Goal: Task Accomplishment & Management: Use online tool/utility

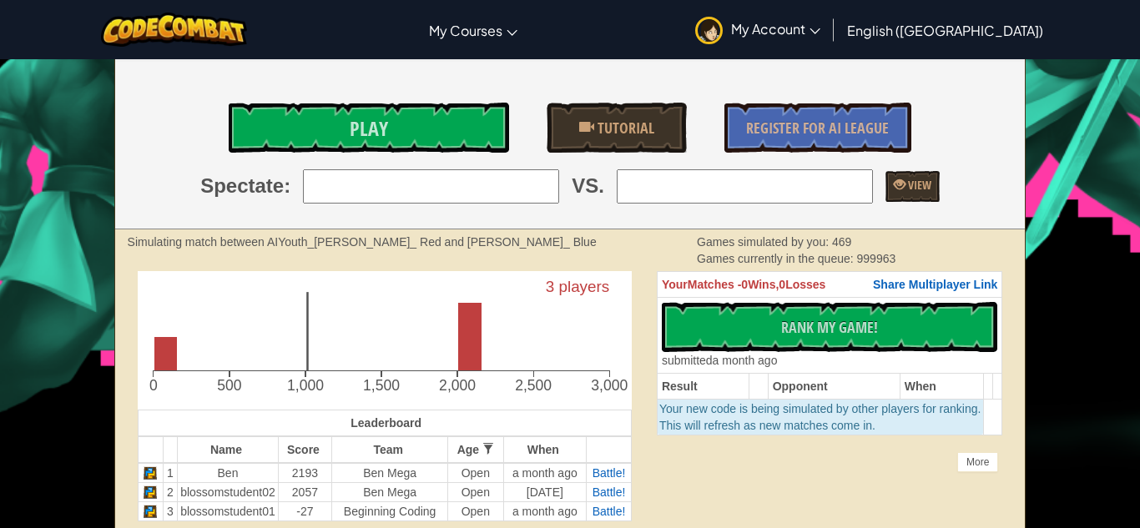
scroll to position [260, 0]
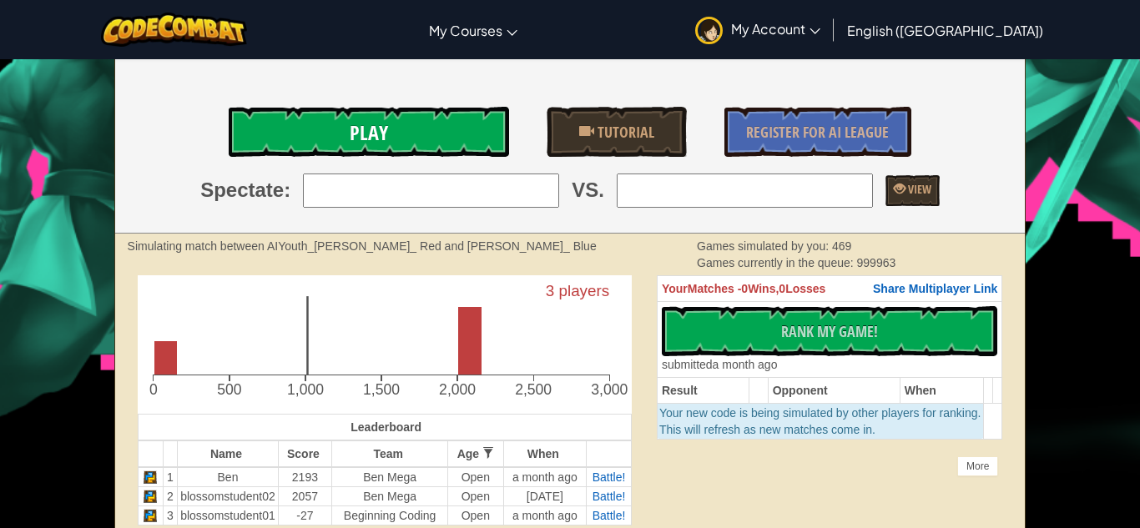
click at [433, 130] on link "Play" at bounding box center [369, 132] width 280 height 50
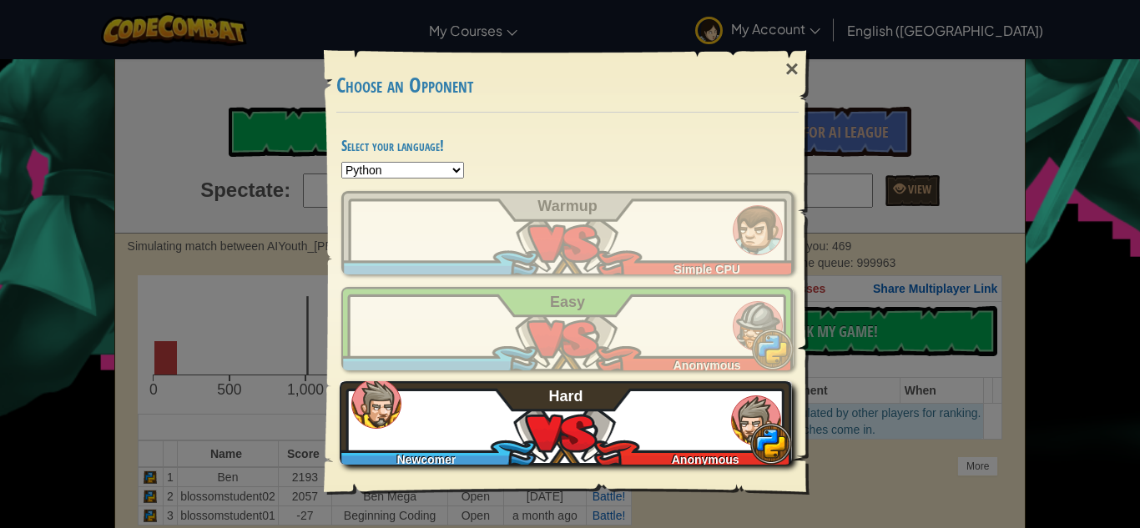
click at [471, 457] on div "Newcomer" at bounding box center [430, 456] width 181 height 17
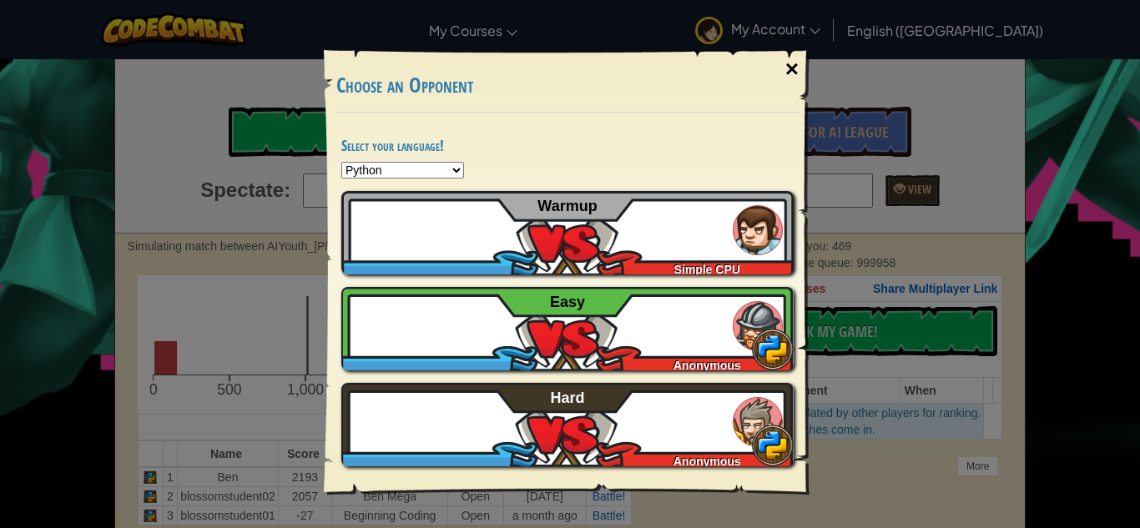
click at [794, 64] on div "×" at bounding box center [792, 69] width 38 height 48
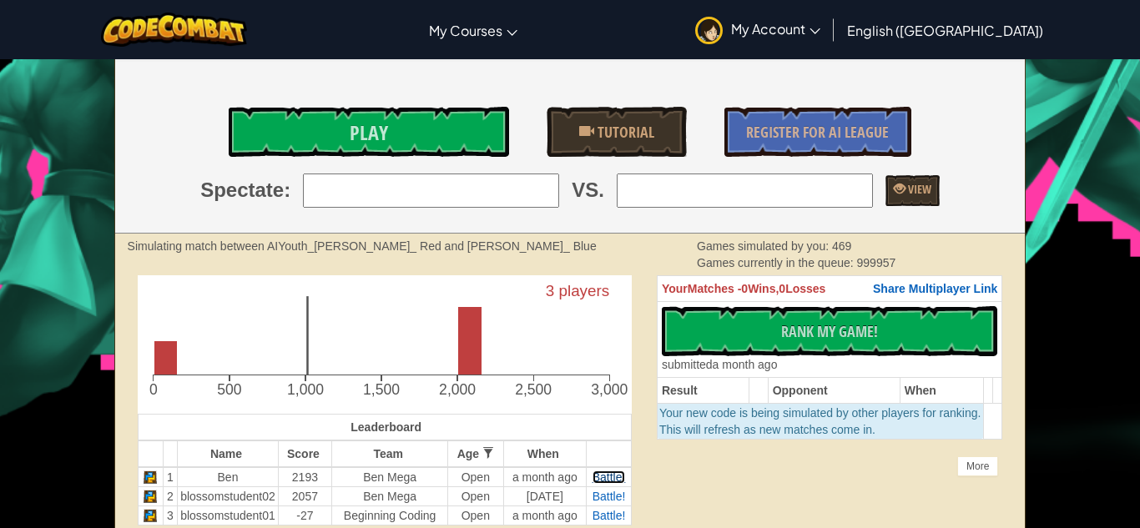
click at [605, 478] on span "Battle!" at bounding box center [609, 477] width 33 height 13
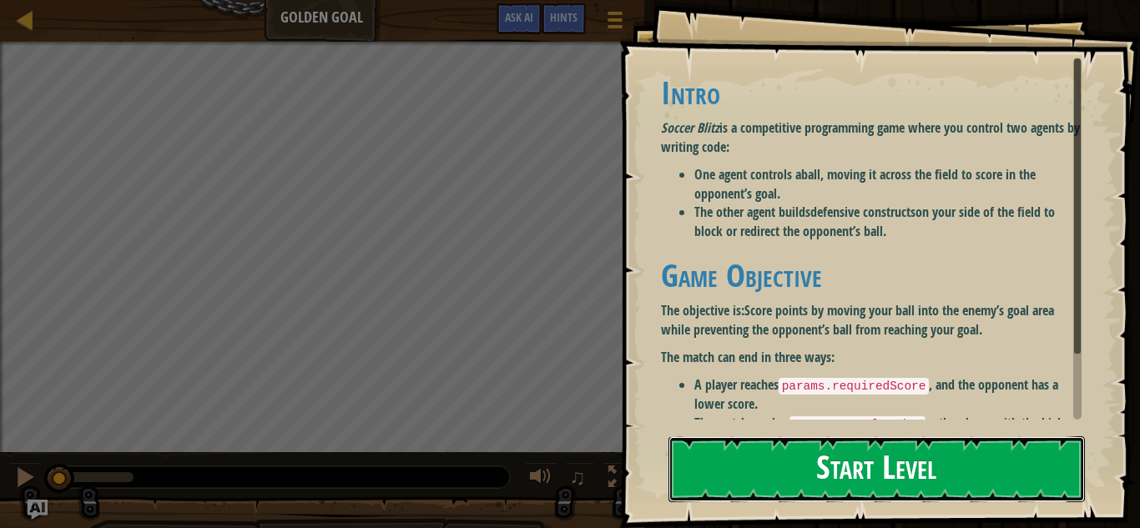
click at [803, 475] on button "Start Level" at bounding box center [876, 469] width 416 height 66
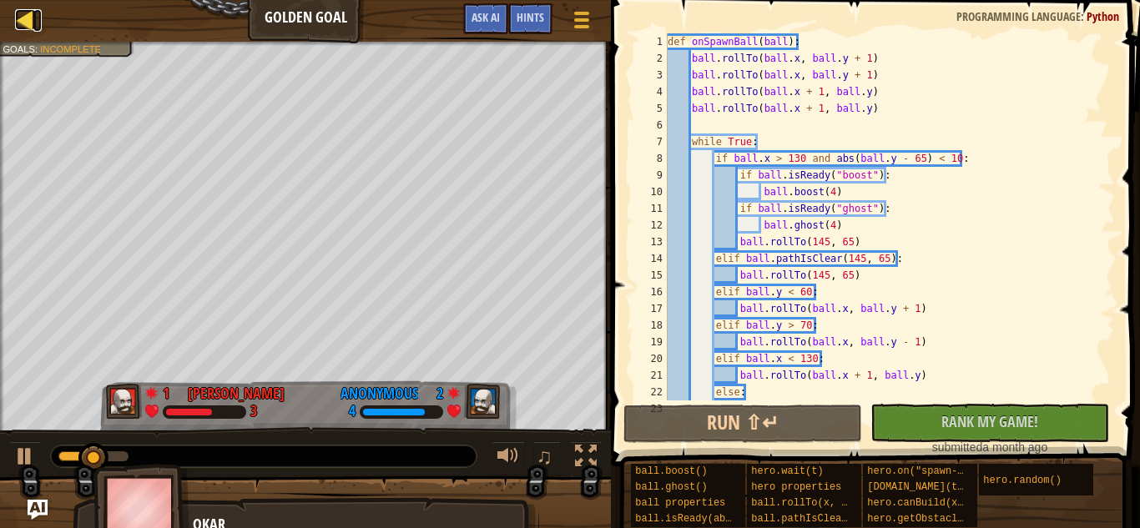
click at [33, 25] on div at bounding box center [25, 19] width 21 height 21
